Goal: Task Accomplishment & Management: Use online tool/utility

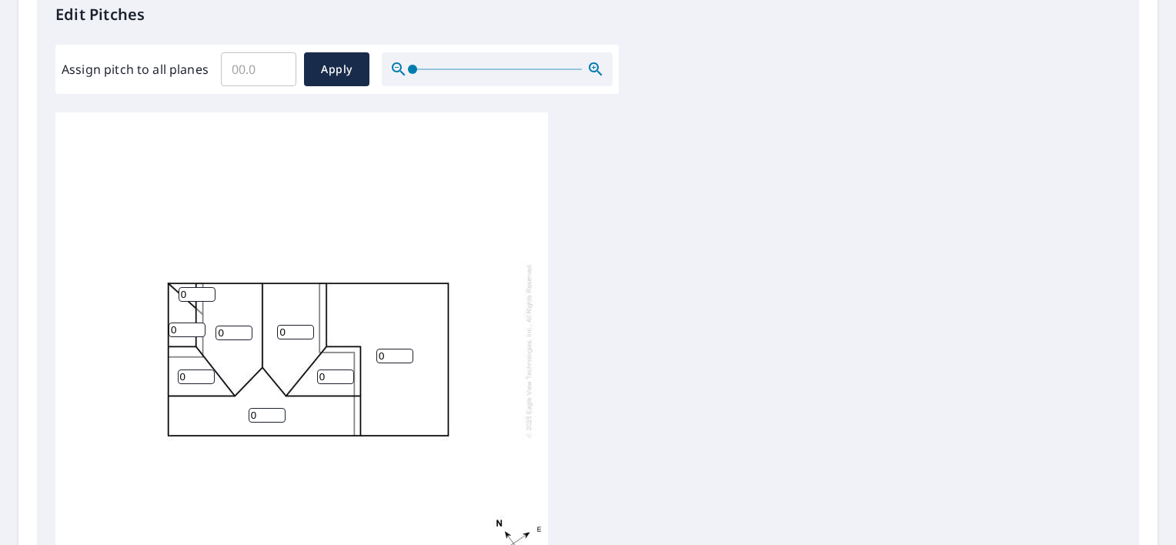
scroll to position [453, 0]
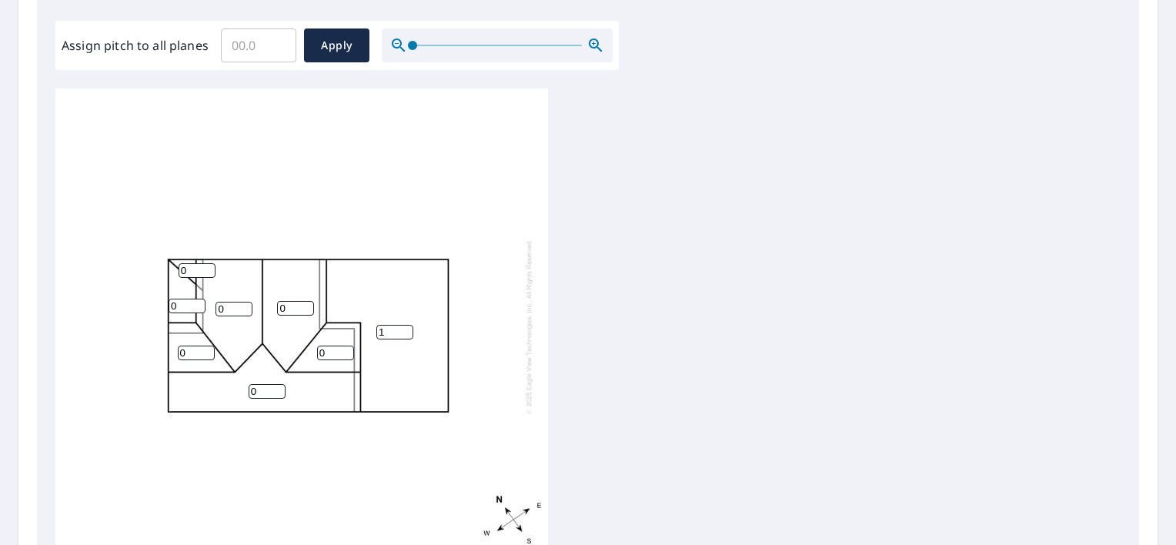
click at [406, 325] on input "1" at bounding box center [394, 332] width 37 height 15
click at [406, 325] on input "2" at bounding box center [394, 332] width 37 height 15
type input "1"
click at [406, 325] on input "1" at bounding box center [394, 332] width 37 height 15
click at [308, 301] on input "1" at bounding box center [295, 308] width 37 height 15
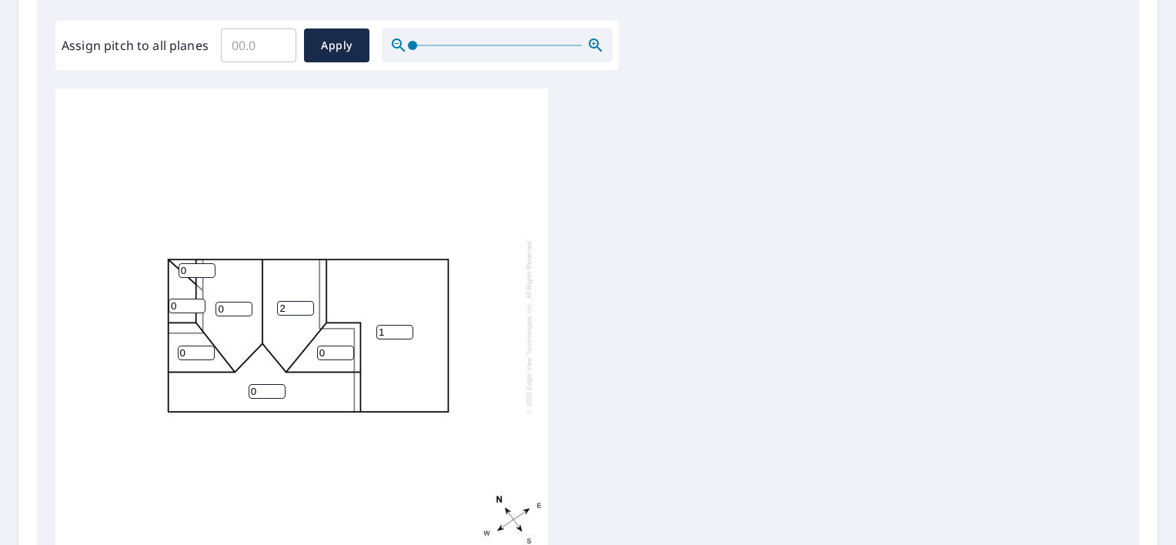
click at [308, 301] on input "2" at bounding box center [295, 308] width 37 height 15
click at [308, 301] on input "3" at bounding box center [295, 308] width 37 height 15
click at [308, 301] on input "4" at bounding box center [295, 308] width 37 height 15
click at [308, 301] on input "5" at bounding box center [295, 308] width 37 height 15
click at [308, 301] on input "6" at bounding box center [295, 308] width 37 height 15
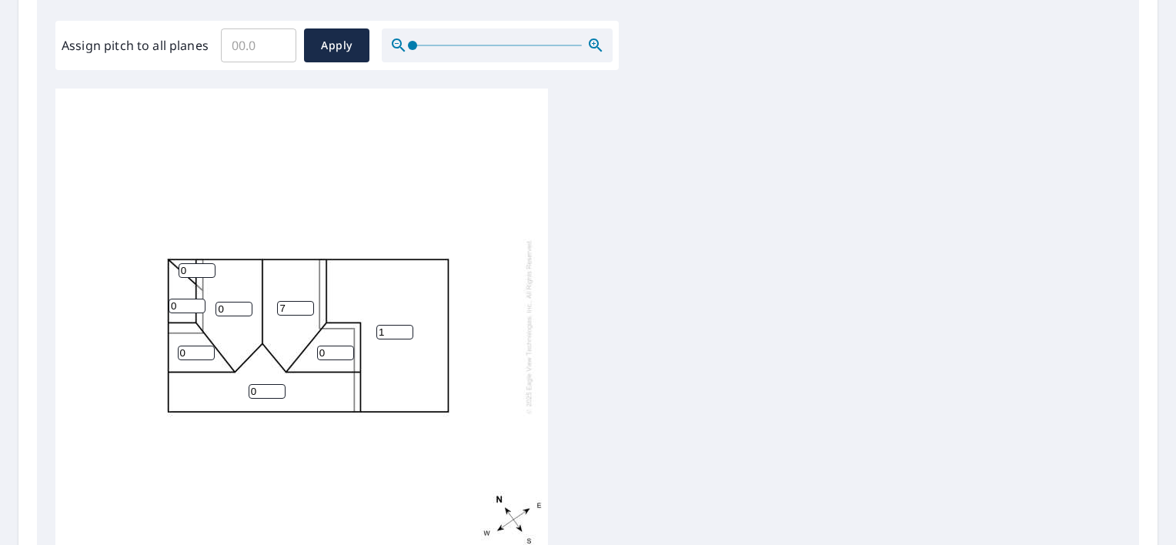
click at [308, 301] on input "7" at bounding box center [295, 308] width 37 height 15
type input "8"
click at [308, 301] on input "8" at bounding box center [295, 308] width 37 height 15
click at [346, 346] on input "1" at bounding box center [335, 353] width 37 height 15
click at [346, 346] on input "2" at bounding box center [335, 353] width 37 height 15
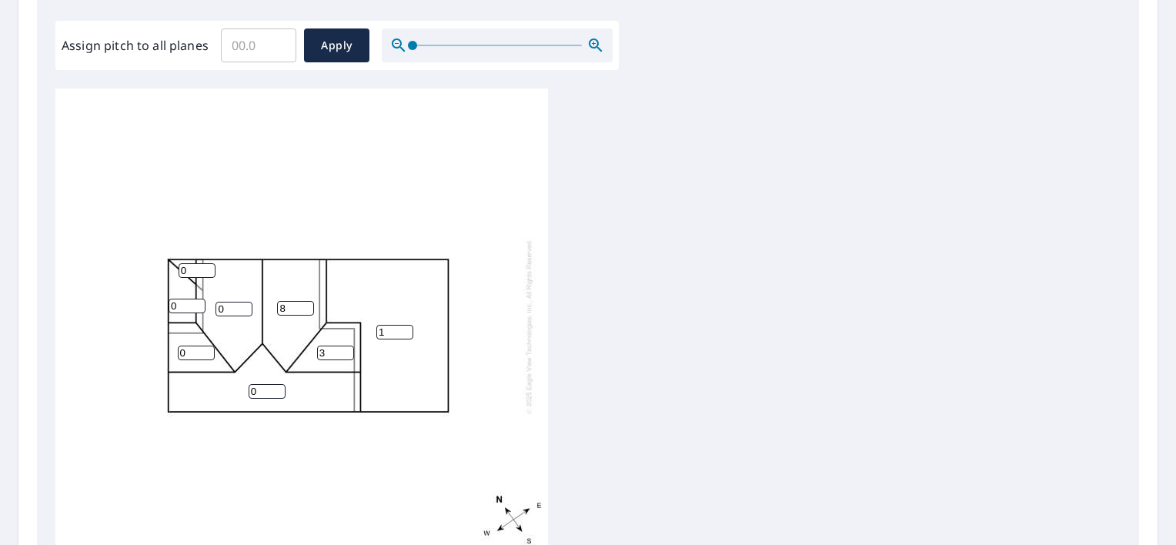
click at [346, 346] on input "3" at bounding box center [335, 353] width 37 height 15
click at [346, 346] on input "4" at bounding box center [335, 353] width 37 height 15
click at [346, 346] on input "5" at bounding box center [335, 353] width 37 height 15
click at [346, 346] on input "6" at bounding box center [335, 353] width 37 height 15
click at [346, 346] on input "7" at bounding box center [335, 353] width 37 height 15
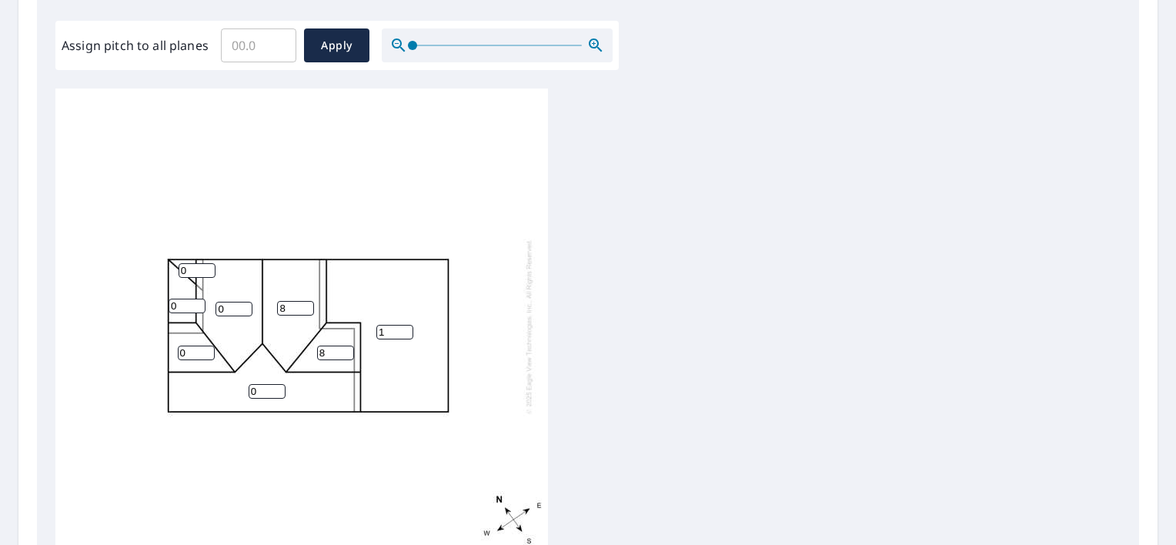
type input "8"
click at [346, 346] on input "8" at bounding box center [335, 353] width 37 height 15
click at [245, 302] on input "1" at bounding box center [234, 309] width 37 height 15
click at [245, 302] on input "2" at bounding box center [234, 309] width 37 height 15
click at [245, 302] on input "3" at bounding box center [234, 309] width 37 height 15
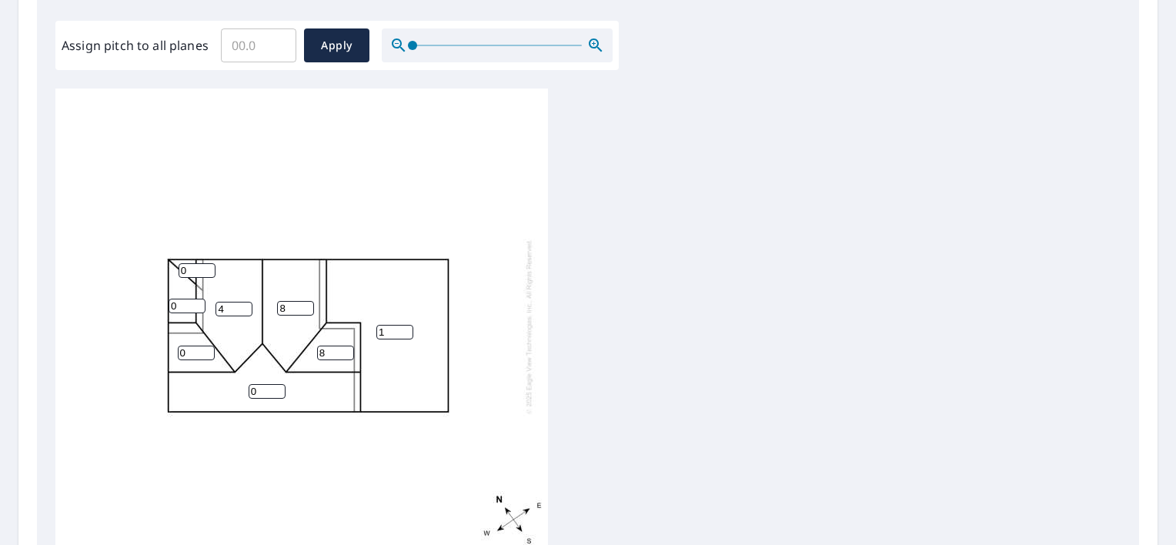
click at [245, 302] on input "4" at bounding box center [234, 309] width 37 height 15
click at [245, 302] on input "5" at bounding box center [234, 309] width 37 height 15
click at [245, 302] on input "6" at bounding box center [234, 309] width 37 height 15
click at [245, 302] on input "7" at bounding box center [234, 309] width 37 height 15
type input "8"
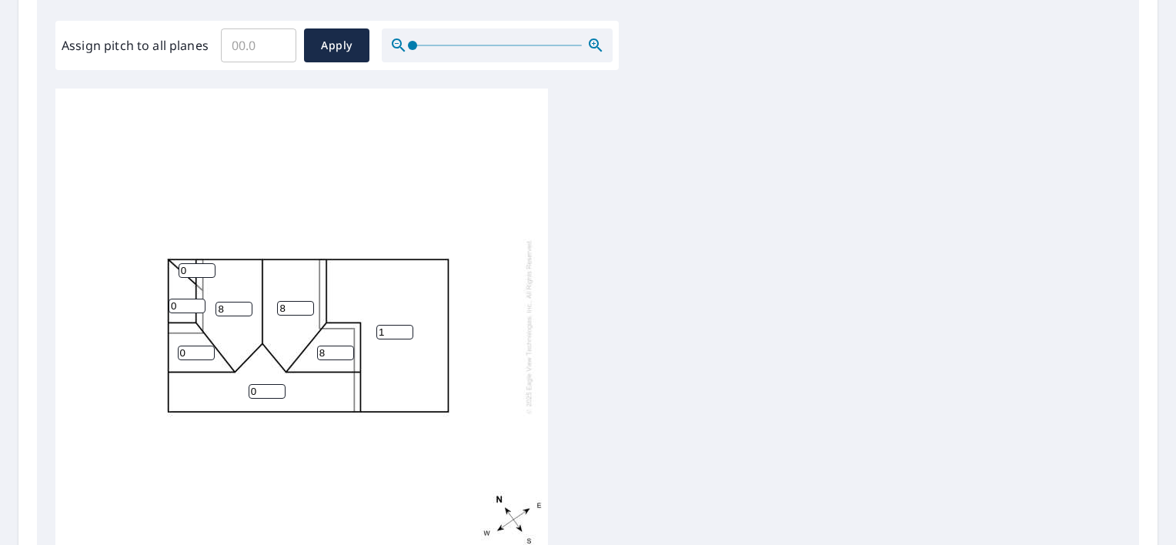
click at [245, 302] on input "8" at bounding box center [234, 309] width 37 height 15
click at [206, 346] on input "1" at bounding box center [196, 353] width 37 height 15
click at [206, 346] on input "2" at bounding box center [196, 353] width 37 height 15
click at [206, 346] on input "3" at bounding box center [196, 353] width 37 height 15
click at [206, 346] on input "4" at bounding box center [196, 353] width 37 height 15
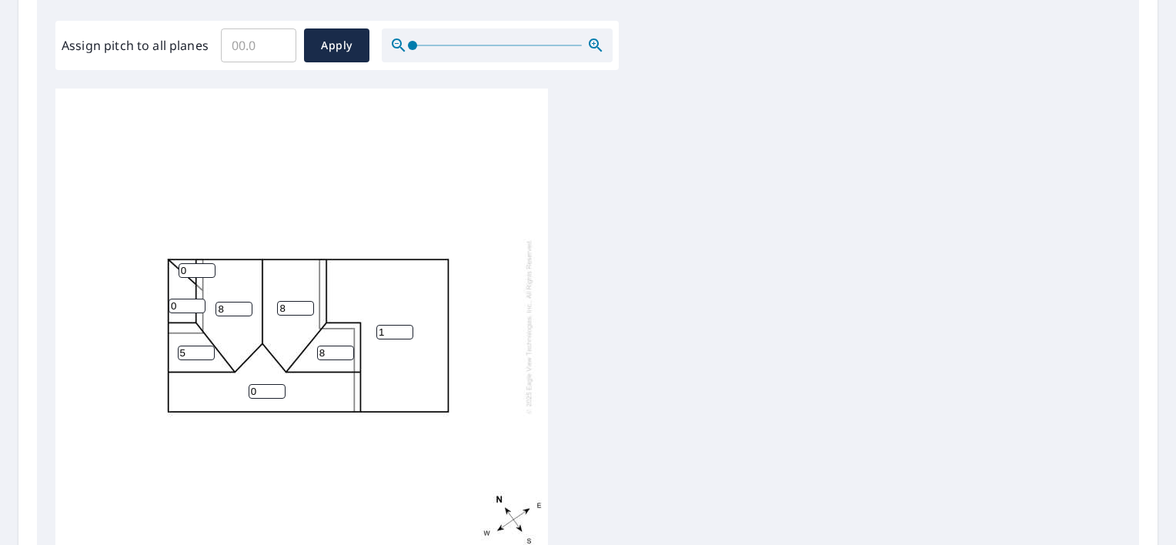
click at [206, 346] on input "5" at bounding box center [196, 353] width 37 height 15
click at [206, 346] on input "6" at bounding box center [196, 353] width 37 height 15
click at [206, 346] on input "7" at bounding box center [196, 353] width 37 height 15
type input "8"
click at [206, 346] on input "8" at bounding box center [196, 353] width 37 height 15
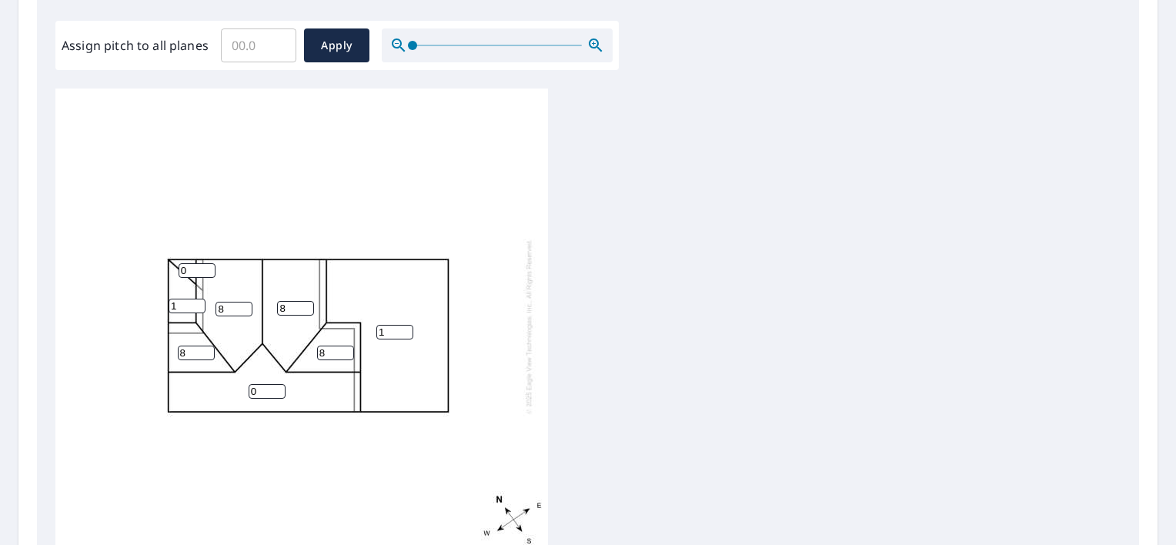
click at [199, 299] on input "1" at bounding box center [187, 306] width 37 height 15
click at [199, 299] on input "2" at bounding box center [187, 306] width 37 height 15
click at [199, 299] on input "3" at bounding box center [187, 306] width 37 height 15
click at [199, 299] on input "4" at bounding box center [187, 306] width 37 height 15
click at [199, 299] on input "5" at bounding box center [187, 306] width 37 height 15
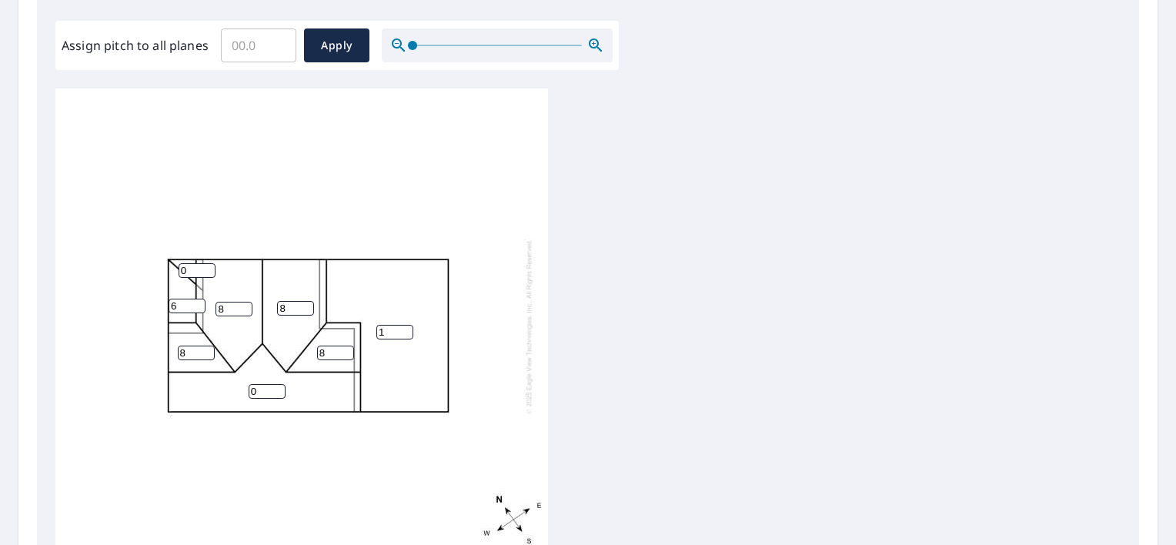
click at [199, 299] on input "6" at bounding box center [187, 306] width 37 height 15
type input "7"
click at [199, 299] on input "7" at bounding box center [187, 306] width 37 height 15
type input "1"
click at [207, 263] on input "1" at bounding box center [197, 270] width 37 height 15
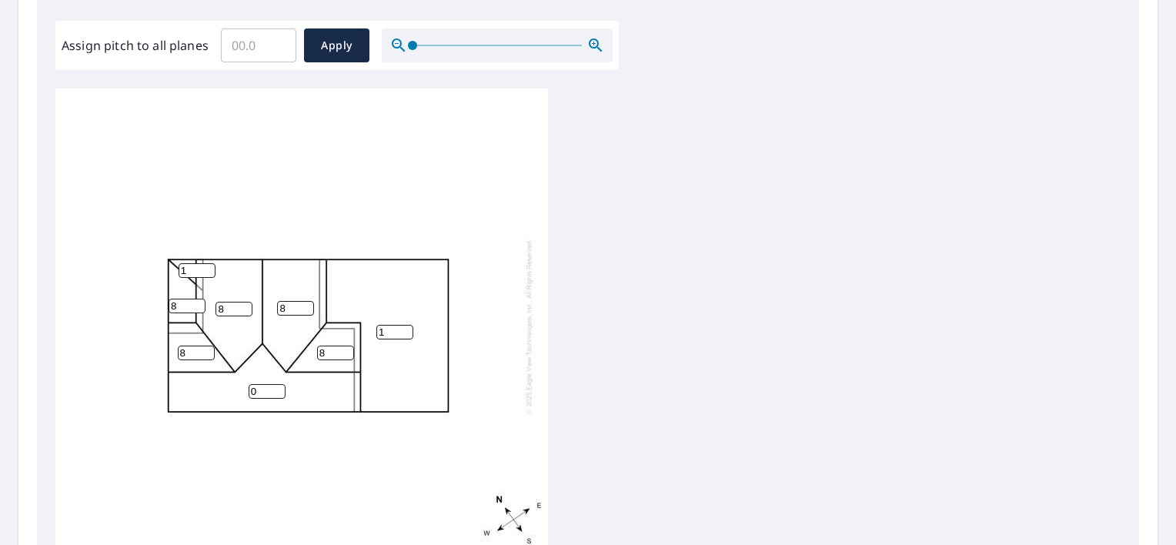
click at [197, 299] on input "8" at bounding box center [187, 306] width 37 height 15
click at [197, 299] on input "9" at bounding box center [187, 306] width 37 height 15
drag, startPoint x: 197, startPoint y: 294, endPoint x: 204, endPoint y: 275, distance: 20.5
type input "8"
click at [199, 299] on input "8" at bounding box center [187, 306] width 37 height 15
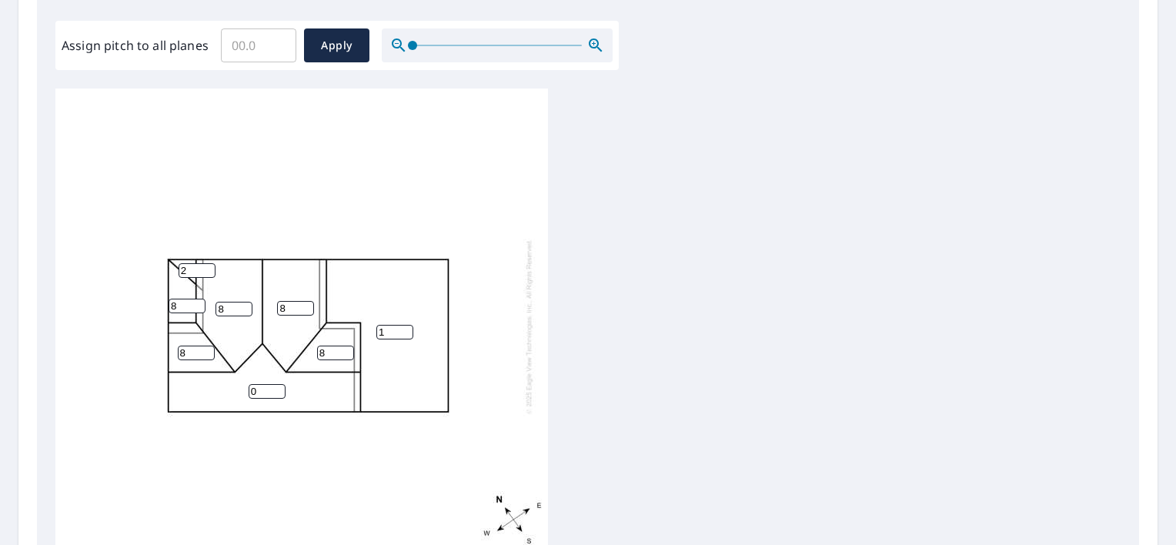
click at [208, 263] on input "2" at bounding box center [197, 270] width 37 height 15
click at [208, 263] on input "3" at bounding box center [197, 270] width 37 height 15
click at [208, 263] on input "4" at bounding box center [197, 270] width 37 height 15
click at [208, 263] on input "5" at bounding box center [197, 270] width 37 height 15
click at [208, 263] on input "8" at bounding box center [197, 270] width 37 height 15
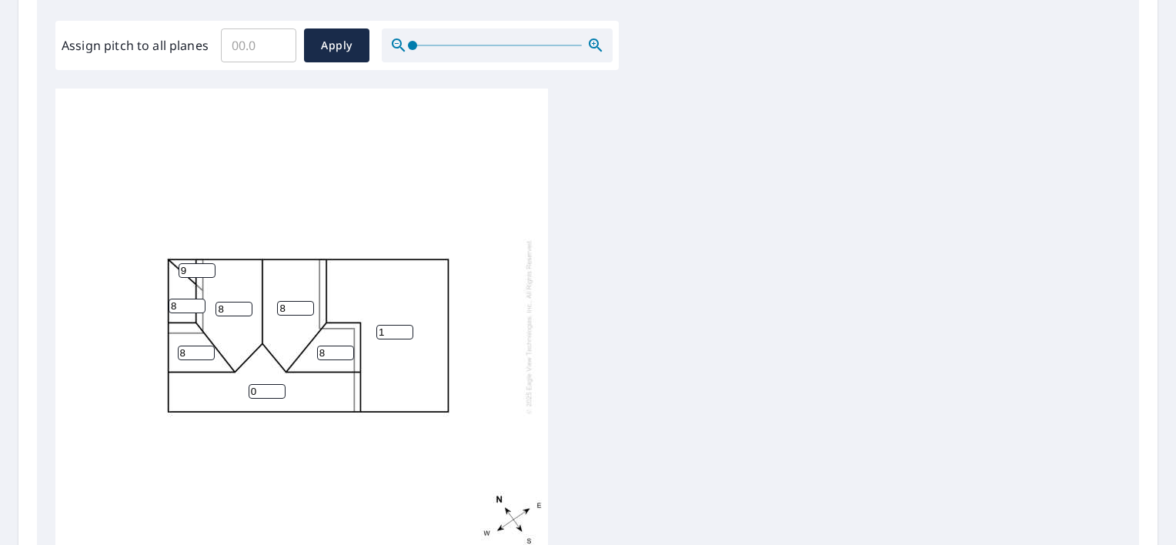
click at [208, 263] on input "9" at bounding box center [197, 270] width 37 height 15
type input "8"
click at [208, 263] on input "8" at bounding box center [197, 270] width 37 height 15
click at [277, 384] on input "1" at bounding box center [267, 391] width 37 height 15
click at [277, 384] on input "2" at bounding box center [267, 391] width 37 height 15
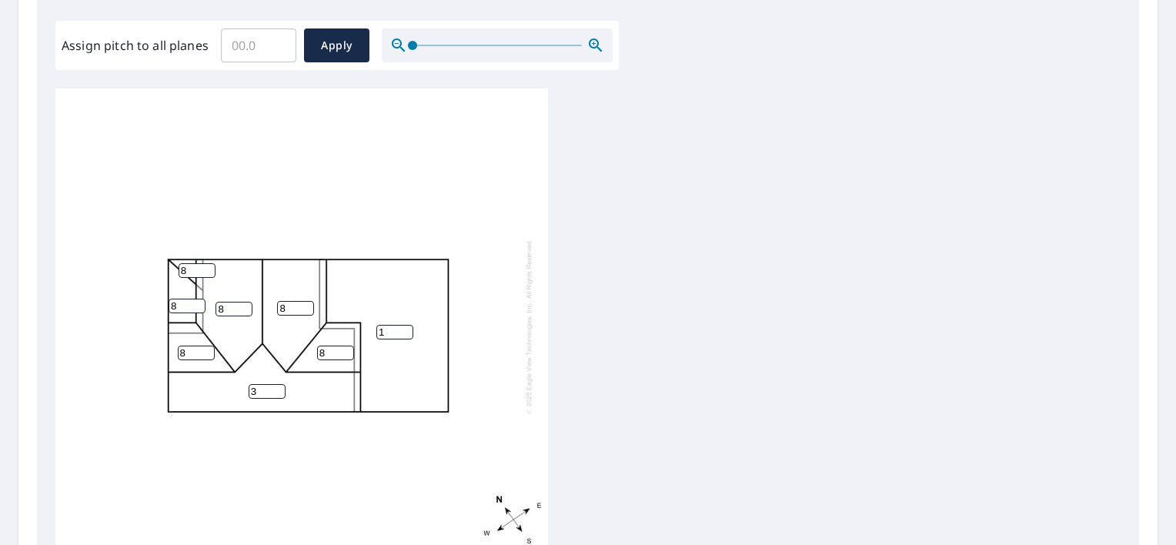
click at [277, 384] on input "3" at bounding box center [267, 391] width 37 height 15
click at [277, 384] on input "4" at bounding box center [267, 391] width 37 height 15
click at [277, 384] on input "5" at bounding box center [267, 391] width 37 height 15
click at [277, 384] on input "6" at bounding box center [267, 391] width 37 height 15
click at [277, 384] on input "7" at bounding box center [267, 391] width 37 height 15
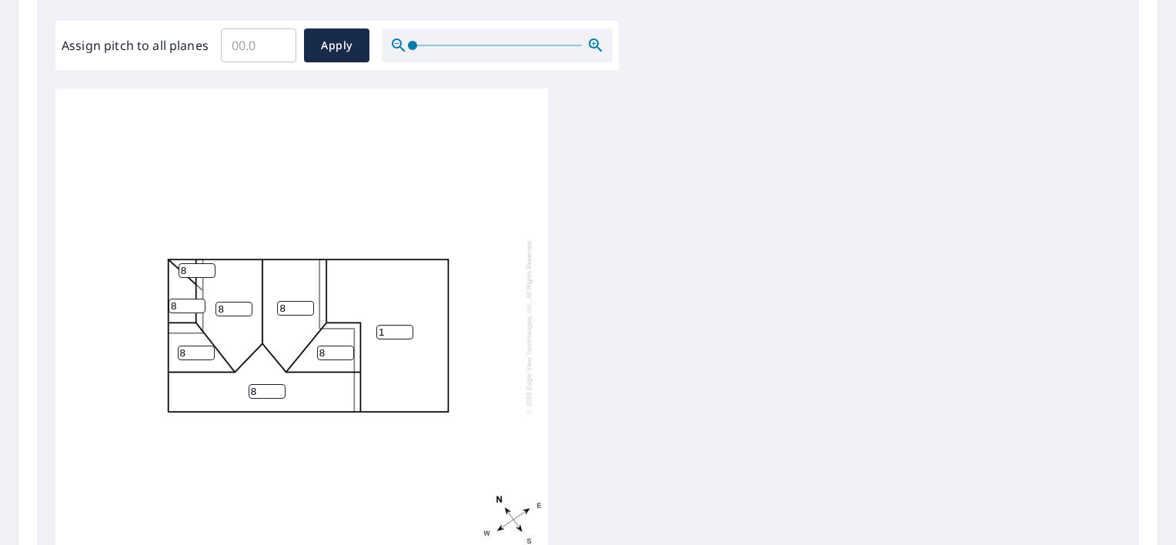
type input "8"
click at [277, 384] on input "8" at bounding box center [267, 391] width 37 height 15
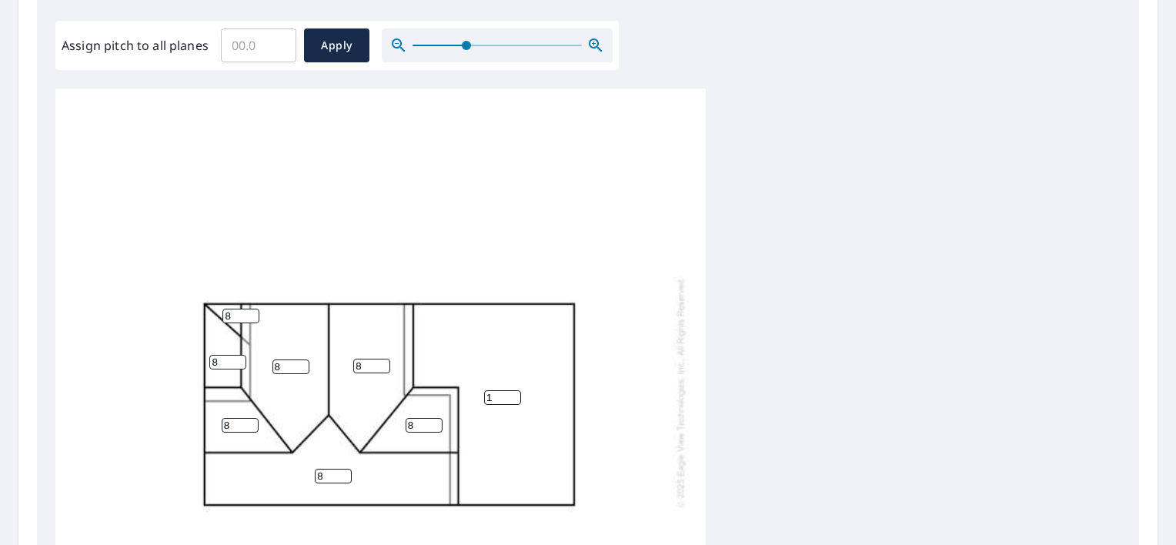
drag, startPoint x: 413, startPoint y: 42, endPoint x: 465, endPoint y: 55, distance: 54.0
click at [465, 50] on span at bounding box center [466, 45] width 9 height 9
click at [252, 318] on input "7" at bounding box center [240, 316] width 37 height 15
type input "6"
click at [252, 318] on input "6" at bounding box center [240, 316] width 37 height 15
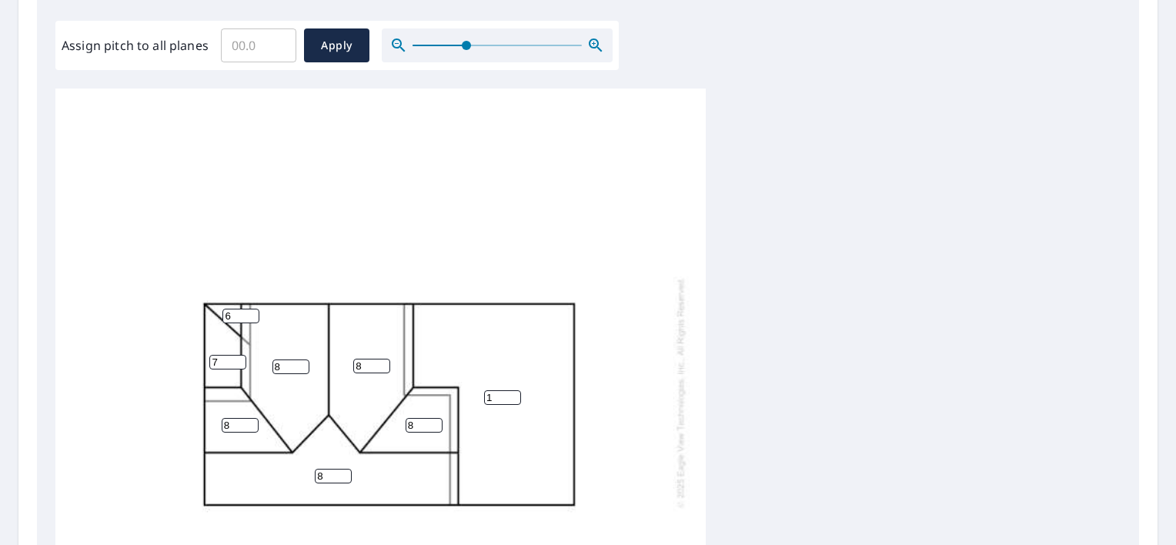
click at [239, 366] on input "7" at bounding box center [227, 362] width 37 height 15
type input "6"
click at [239, 366] on input "6" at bounding box center [227, 362] width 37 height 15
type input "5"
click at [249, 319] on input "5" at bounding box center [240, 316] width 37 height 15
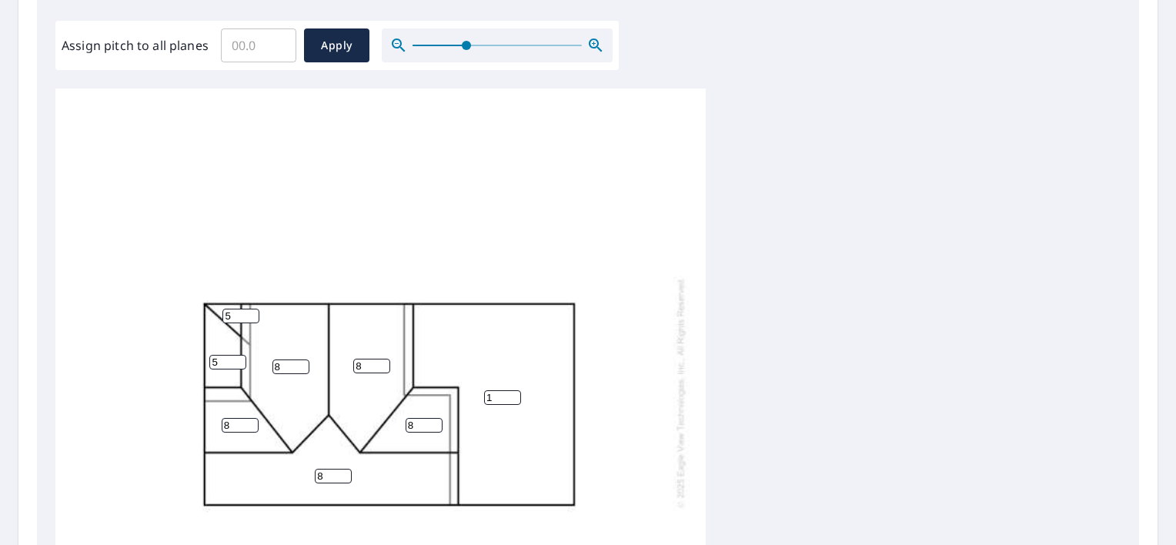
drag, startPoint x: 238, startPoint y: 362, endPoint x: 229, endPoint y: 360, distance: 8.6
type input "5"
click at [236, 362] on input "5" at bounding box center [227, 362] width 37 height 15
click at [330, 44] on span "Apply" at bounding box center [336, 45] width 41 height 19
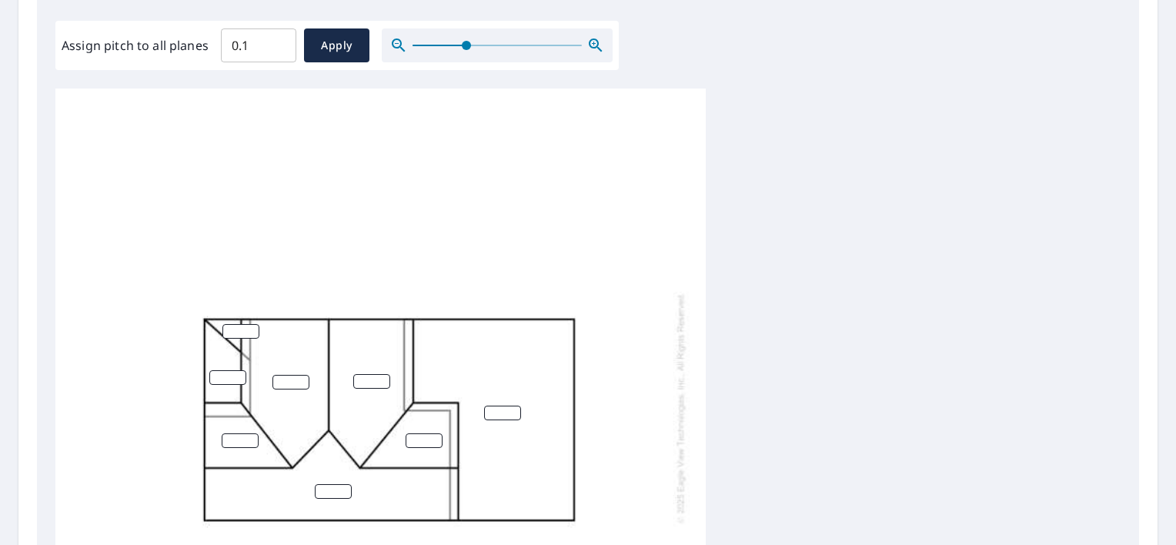
click at [279, 38] on input "0.1" at bounding box center [258, 45] width 75 height 43
click at [279, 38] on input "0.4" at bounding box center [258, 45] width 75 height 43
click at [279, 40] on input "0.5" at bounding box center [258, 45] width 75 height 43
click at [279, 40] on input "0.6" at bounding box center [258, 45] width 75 height 43
click at [279, 40] on input "0.7" at bounding box center [258, 45] width 75 height 43
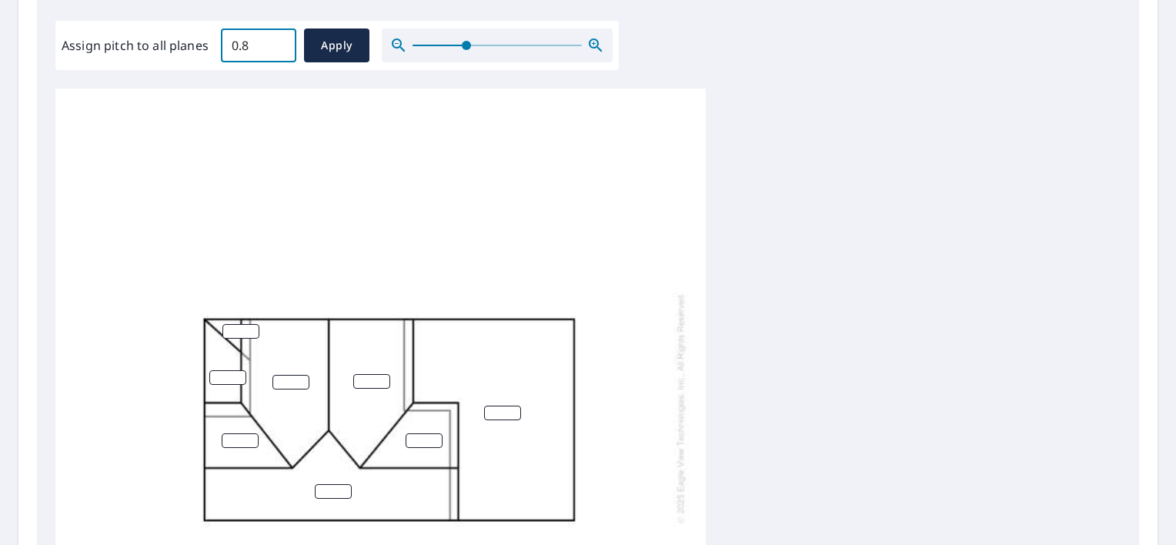
click at [279, 40] on input "0.8" at bounding box center [258, 45] width 75 height 43
click at [279, 49] on input "0.7" at bounding box center [258, 45] width 75 height 43
click at [279, 49] on input "0.6" at bounding box center [258, 45] width 75 height 43
click at [279, 49] on input "0.5" at bounding box center [258, 45] width 75 height 43
click at [279, 49] on input "0.4" at bounding box center [258, 45] width 75 height 43
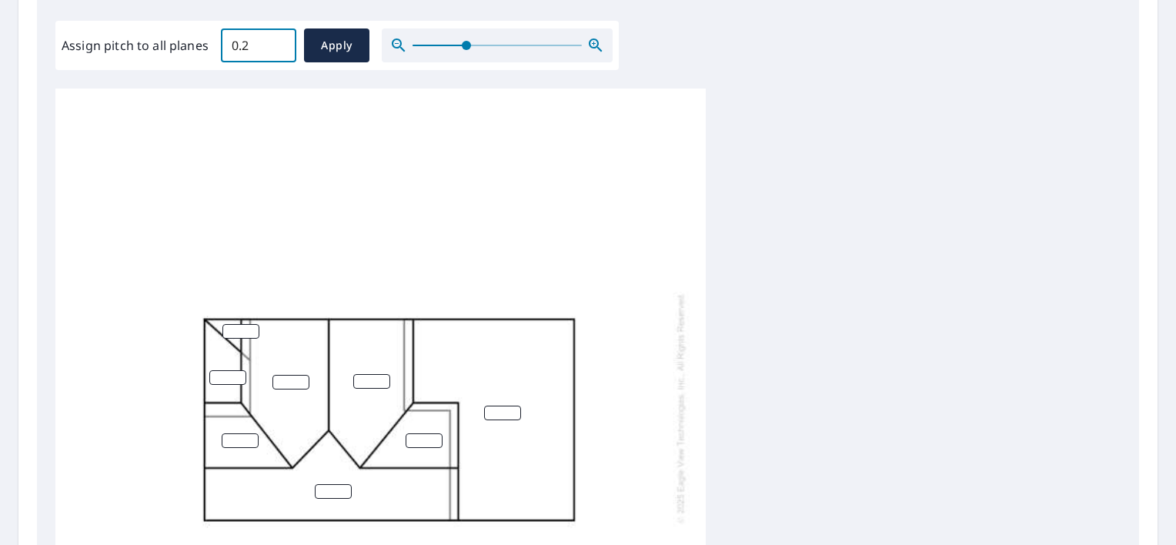
click at [279, 49] on input "0.2" at bounding box center [258, 45] width 75 height 43
click at [279, 49] on input "0.1" at bounding box center [258, 45] width 75 height 43
click at [279, 49] on input "0" at bounding box center [258, 45] width 75 height 43
click at [231, 46] on input "0" at bounding box center [258, 45] width 75 height 43
click at [281, 41] on input "0.1" at bounding box center [258, 45] width 75 height 43
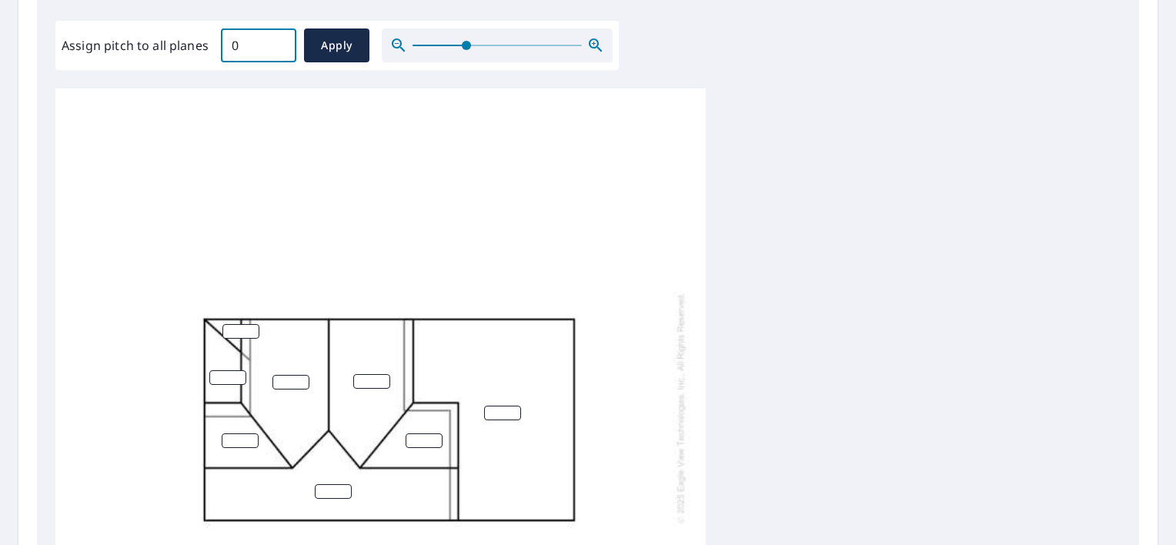
click at [277, 47] on input "0" at bounding box center [258, 45] width 75 height 43
click at [280, 40] on input "0.1" at bounding box center [258, 45] width 75 height 43
drag, startPoint x: 236, startPoint y: 43, endPoint x: 225, endPoint y: 46, distance: 12.0
click at [225, 46] on input "0.1" at bounding box center [258, 45] width 75 height 43
click at [249, 44] on input "8.1" at bounding box center [258, 45] width 75 height 43
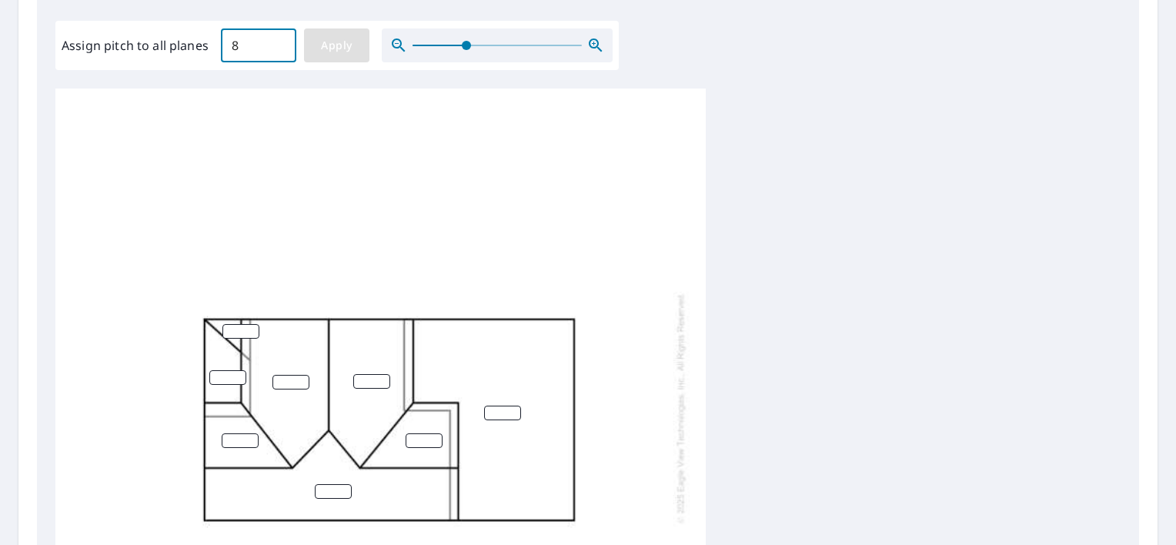
type input "8"
click at [334, 49] on span "Apply" at bounding box center [336, 45] width 41 height 19
type input "8"
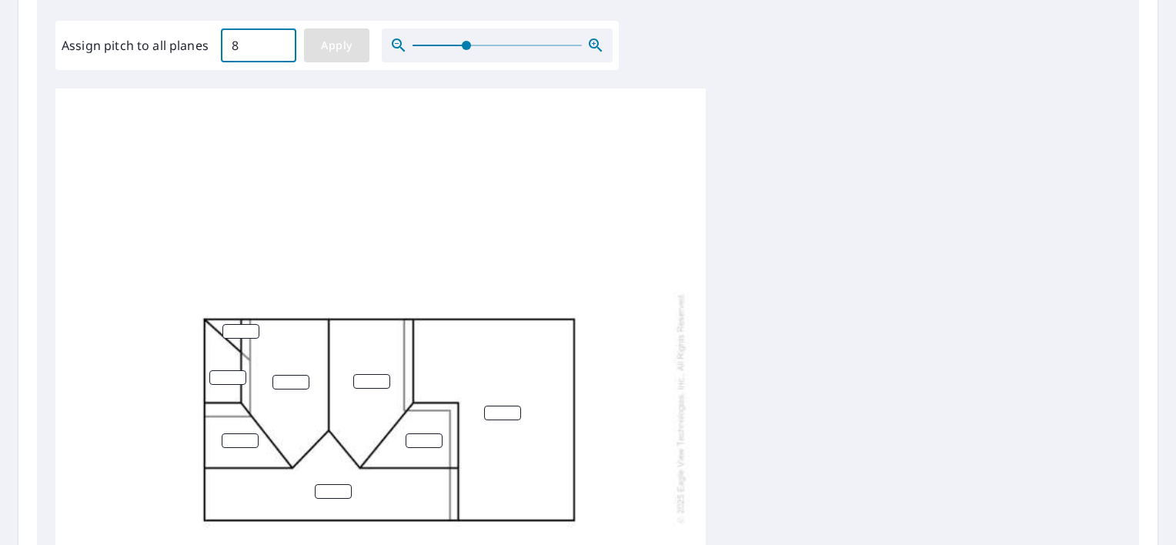
type input "8"
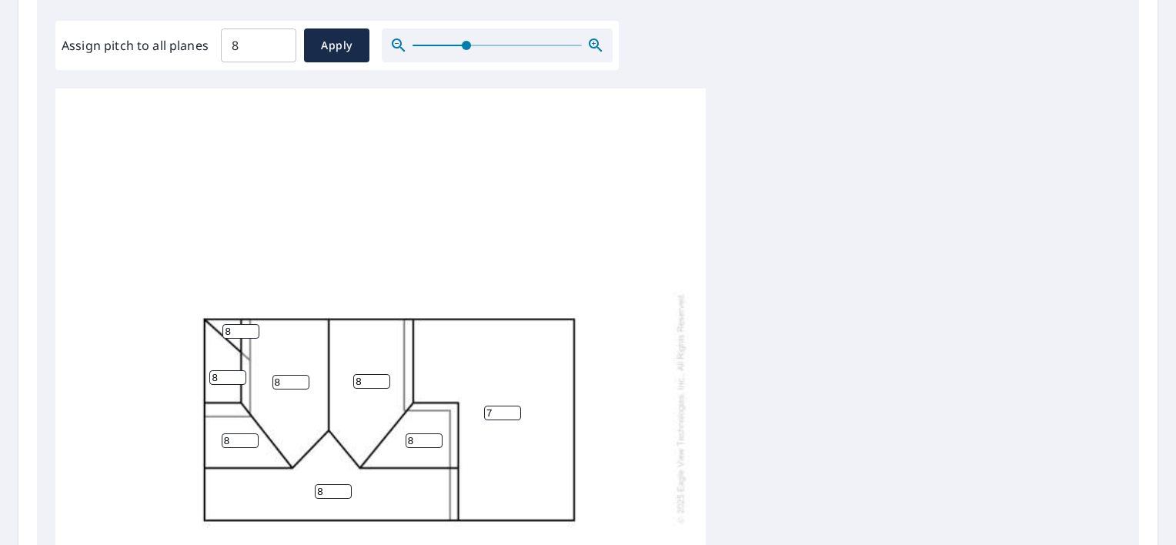
click at [512, 416] on input "7" at bounding box center [502, 413] width 37 height 15
click at [512, 416] on input "6" at bounding box center [502, 413] width 37 height 15
click at [512, 415] on input "5" at bounding box center [502, 413] width 37 height 15
click at [512, 415] on input "4" at bounding box center [502, 413] width 37 height 15
click at [512, 415] on input "3" at bounding box center [502, 413] width 37 height 15
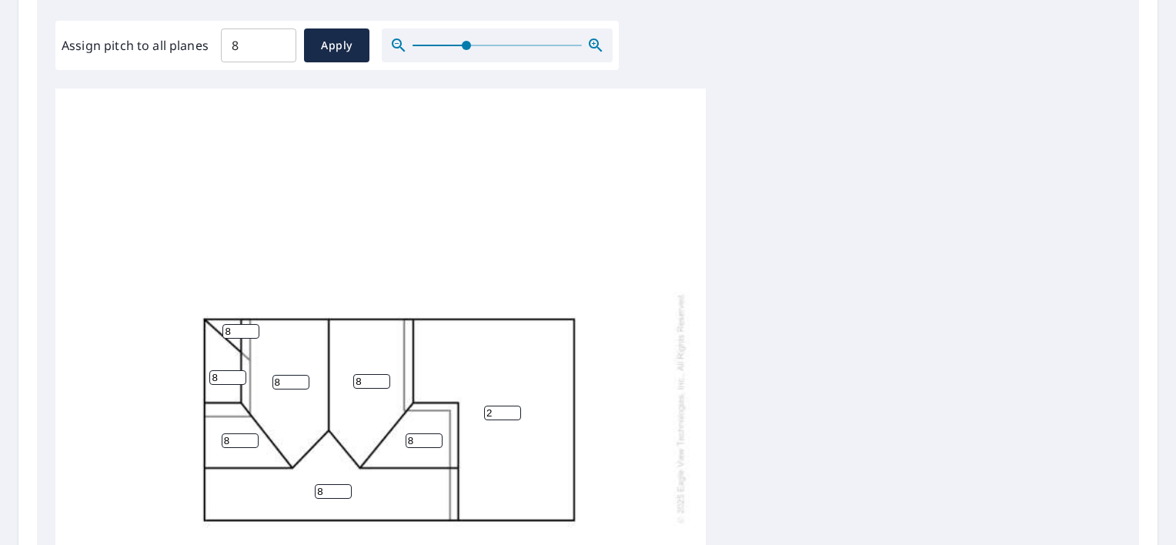
click at [512, 415] on input "2" at bounding box center [502, 413] width 37 height 15
type input "1"
click at [512, 413] on input "1" at bounding box center [502, 413] width 37 height 15
click at [240, 382] on input "7" at bounding box center [227, 377] width 37 height 15
click at [240, 382] on input "6" at bounding box center [227, 377] width 37 height 15
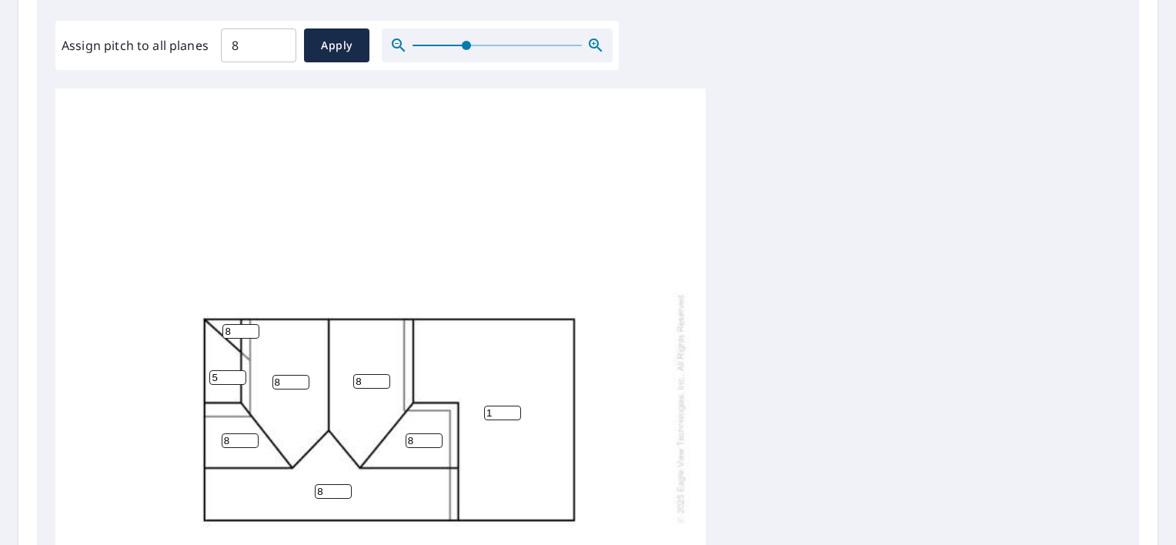
type input "5"
click at [240, 382] on input "5" at bounding box center [227, 377] width 37 height 15
click at [251, 331] on input "7" at bounding box center [240, 331] width 37 height 15
click at [251, 331] on input "6" at bounding box center [240, 331] width 37 height 15
type input "5"
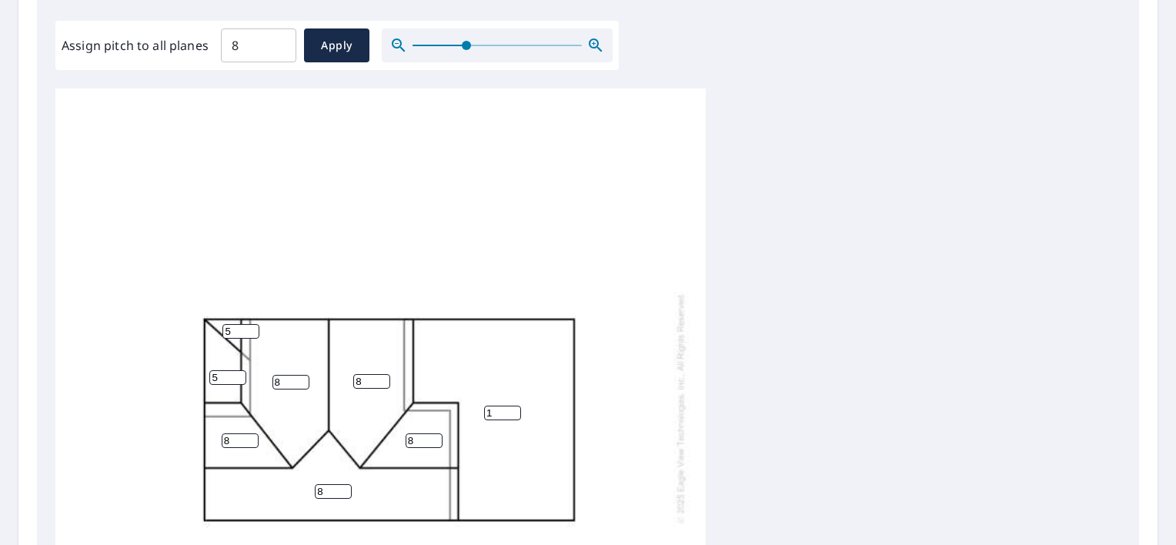
click at [250, 332] on input "5" at bounding box center [240, 331] width 37 height 15
click at [336, 48] on span "Apply" at bounding box center [336, 45] width 41 height 19
type input "8"
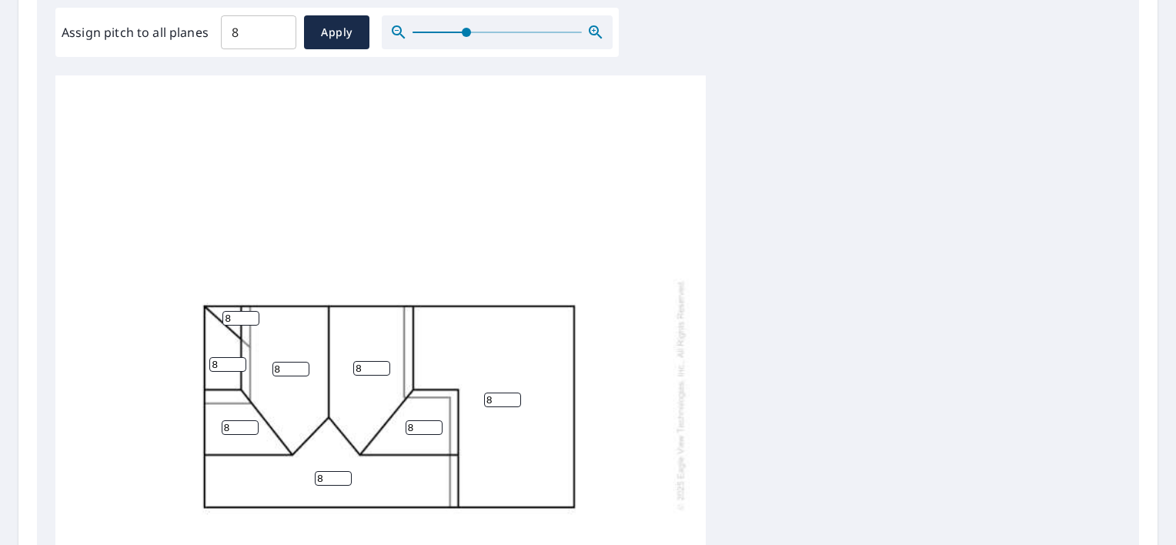
scroll to position [419, 0]
